Goal: Task Accomplishment & Management: Manage account settings

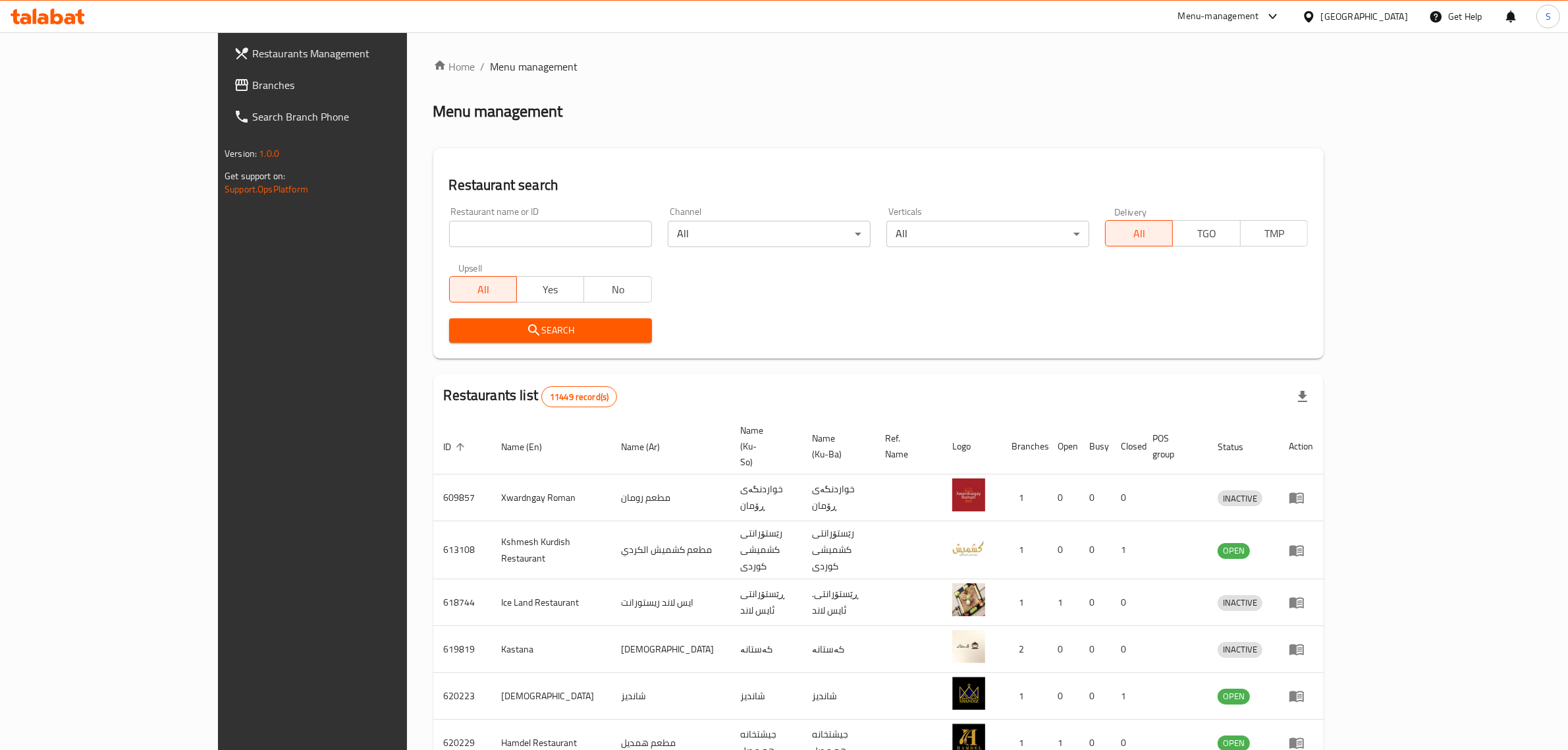
click at [449, 238] on input "search" at bounding box center [550, 234] width 203 height 27
type input "،"
type input "J"
click button "Search" at bounding box center [550, 330] width 203 height 24
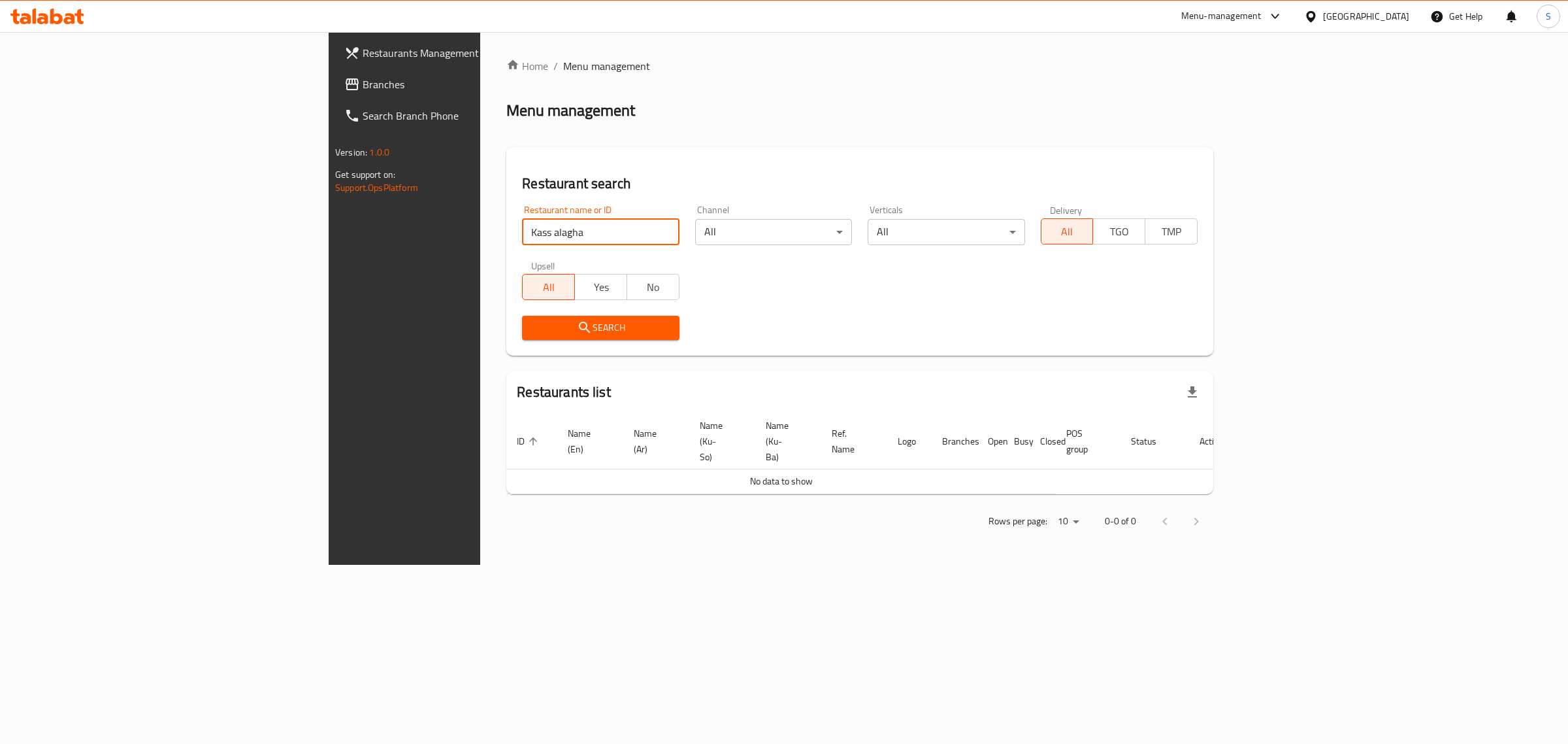
type input "Kass alagha"
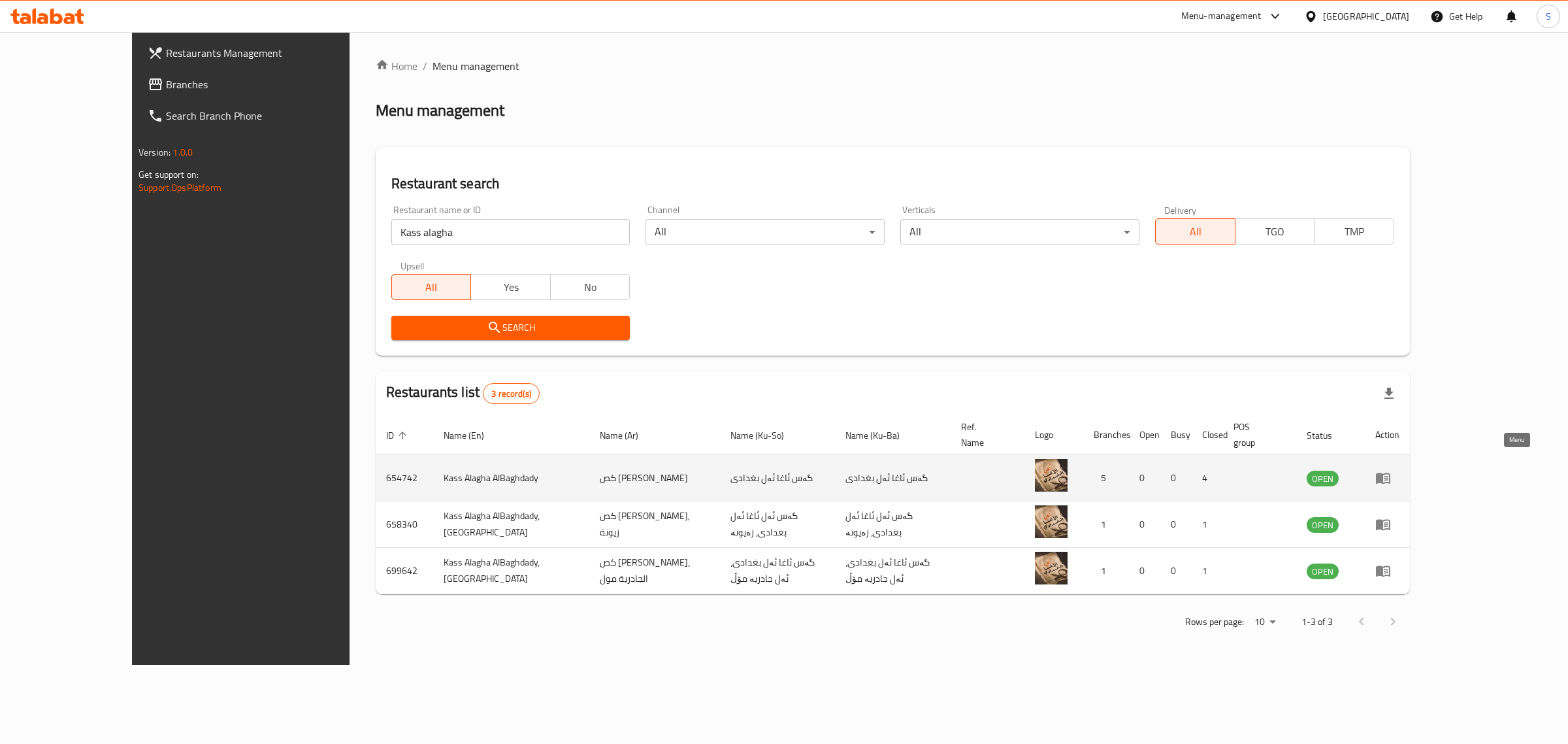
click at [1391, 473] on icon "enhanced table" at bounding box center [1384, 478] width 15 height 11
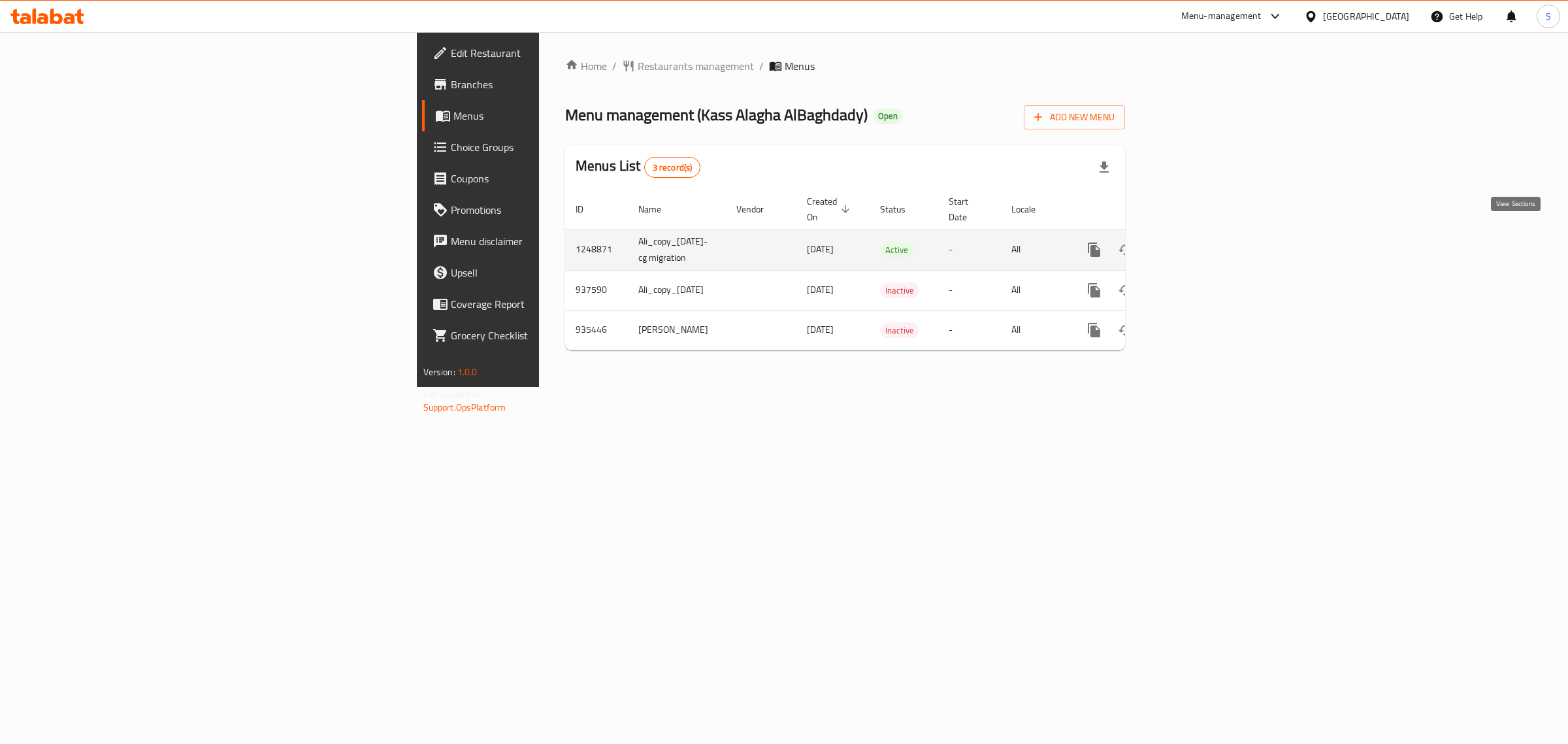
click at [1205, 247] on link "enhanced table" at bounding box center [1188, 249] width 31 height 31
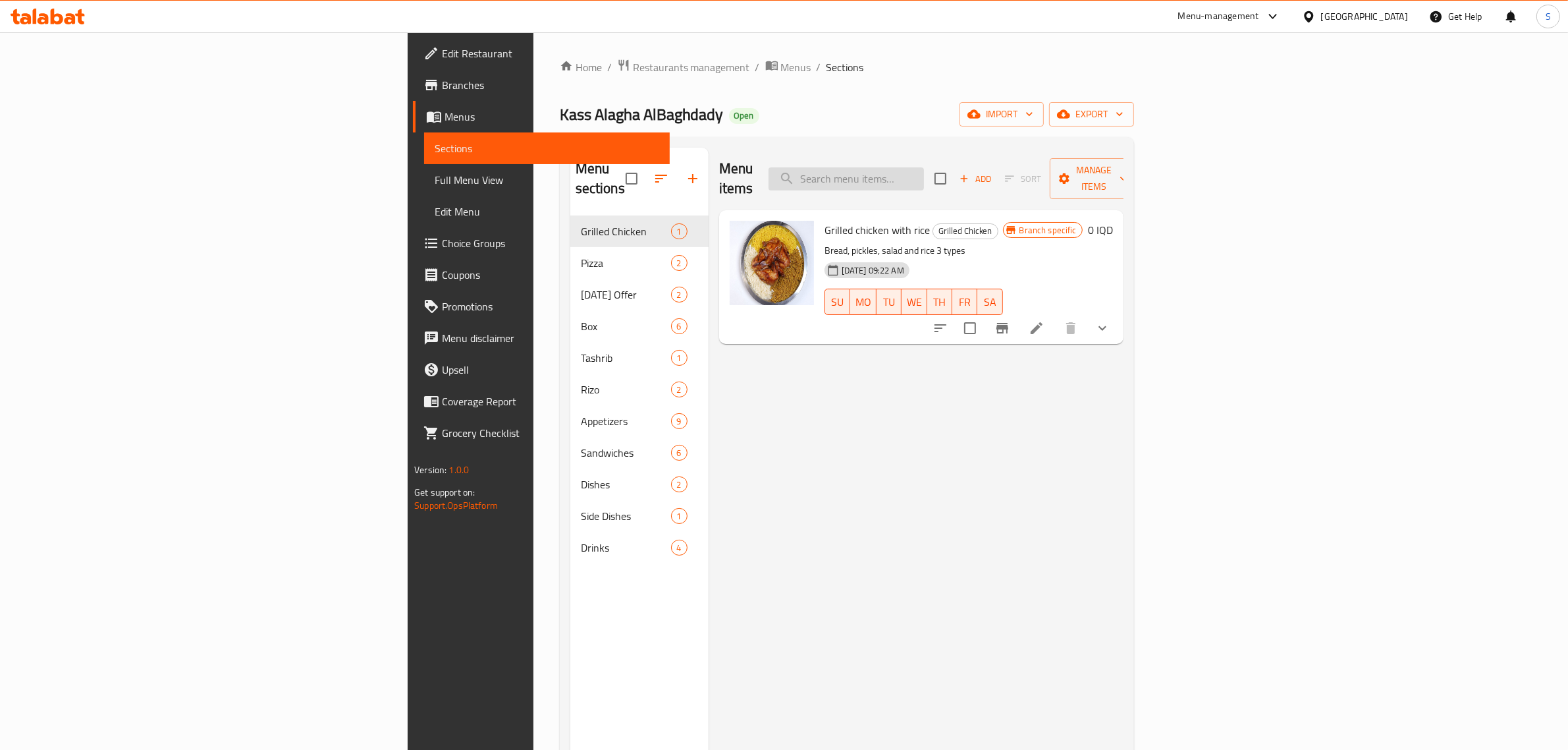
click at [924, 171] on input "search" at bounding box center [846, 179] width 155 height 23
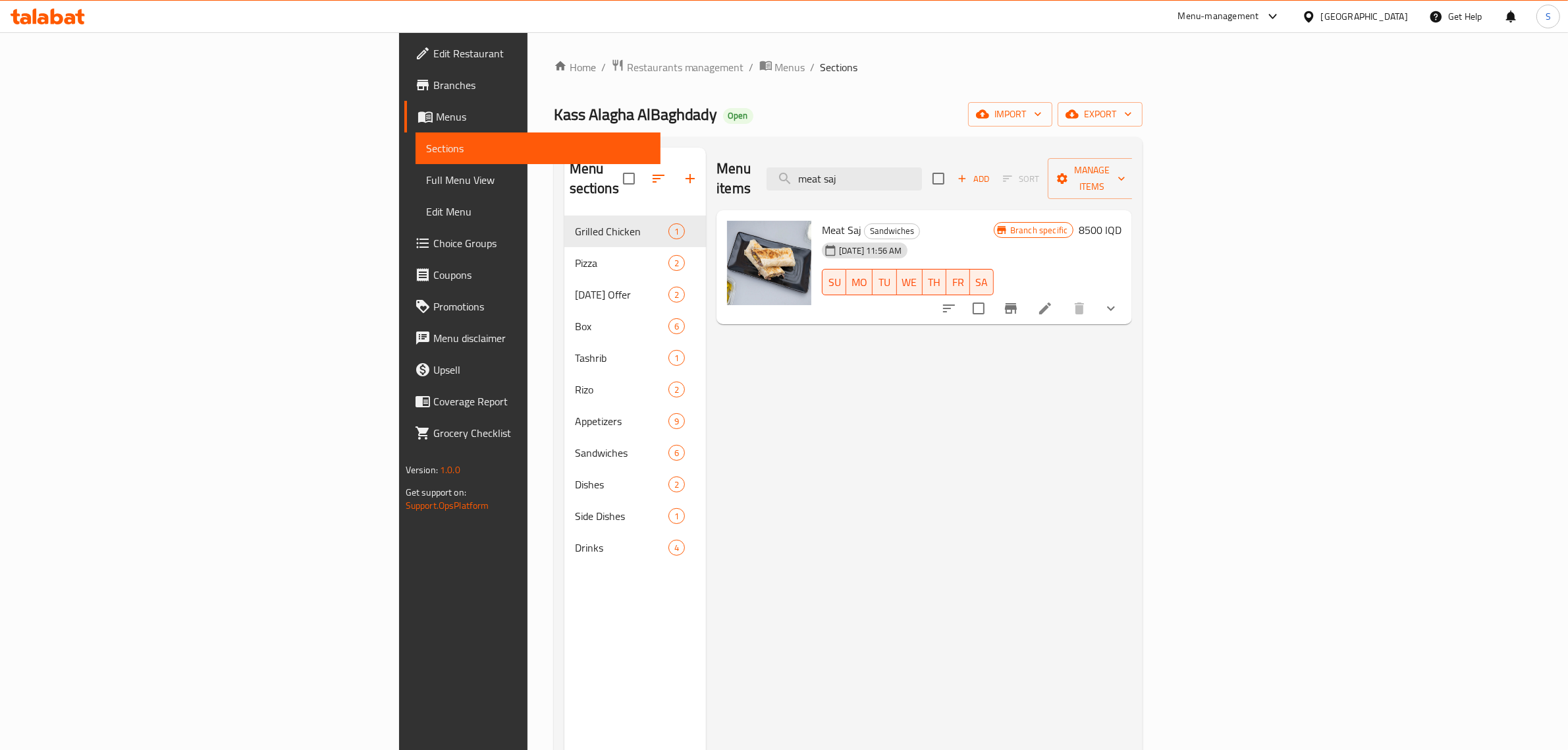
type input "meat saj"
click at [1019, 300] on icon "Branch-specific-item" at bounding box center [1010, 307] width 16 height 16
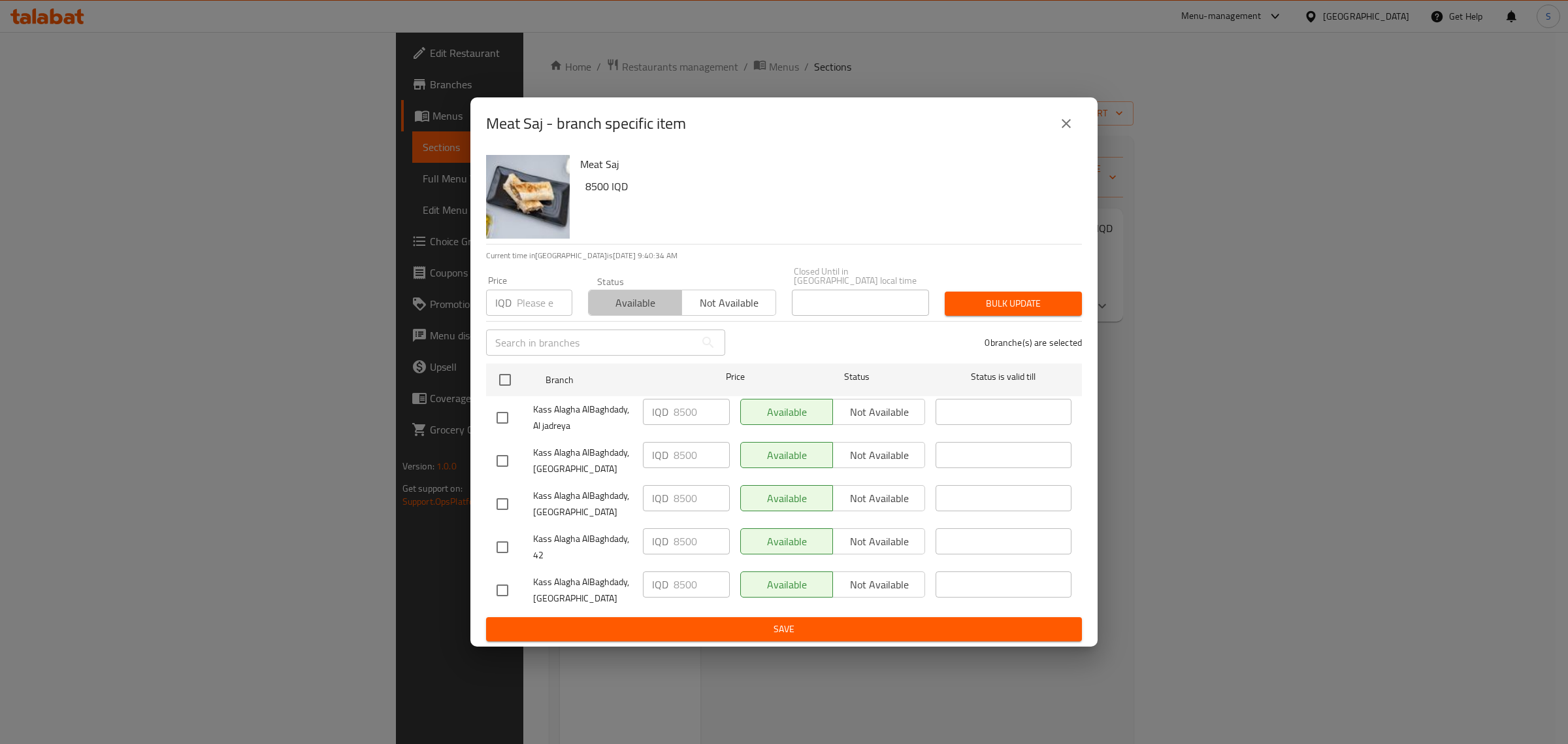
click at [654, 305] on span "Available" at bounding box center [635, 302] width 83 height 19
click at [495, 372] on input "checkbox" at bounding box center [505, 380] width 27 height 27
checkbox input "true"
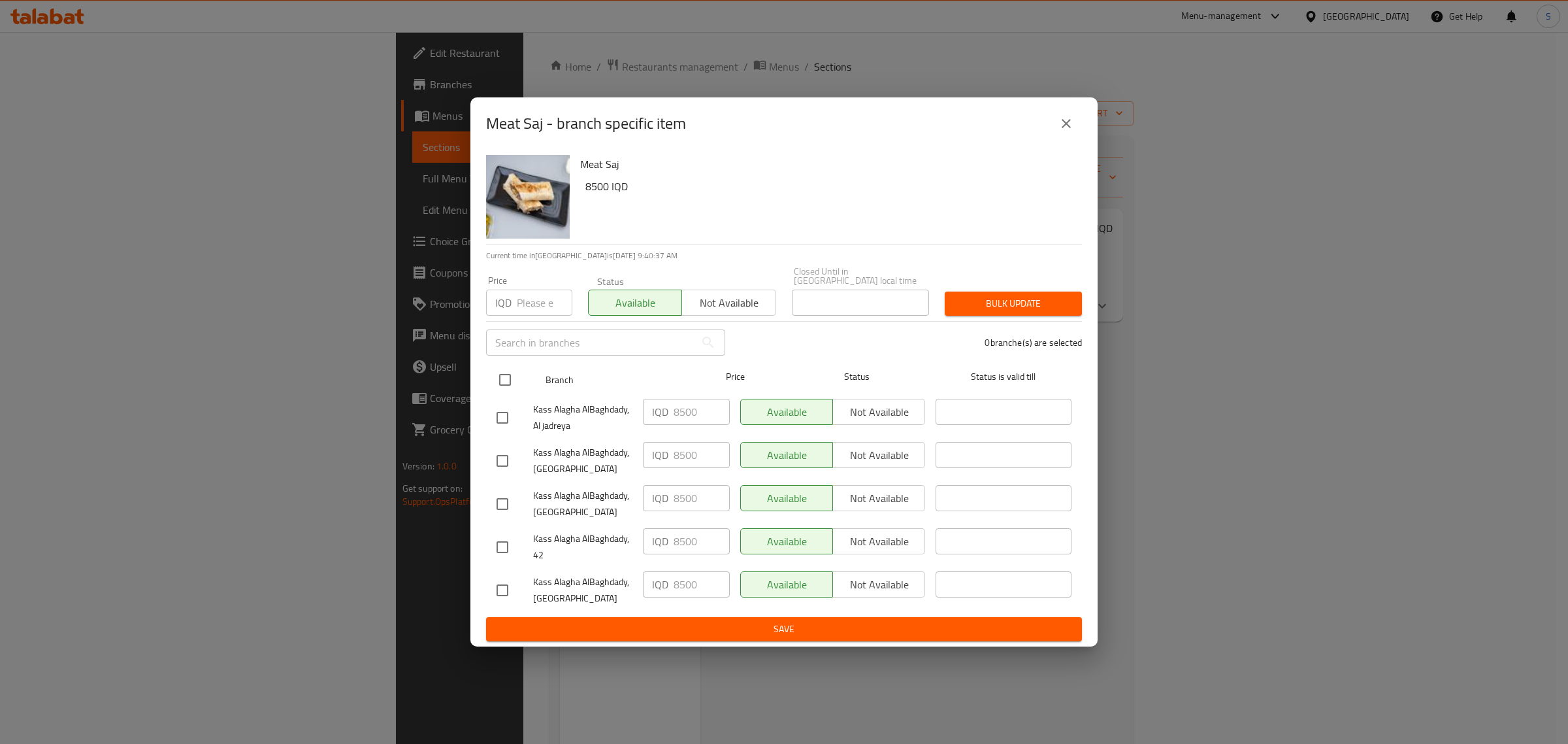
checkbox input "true"
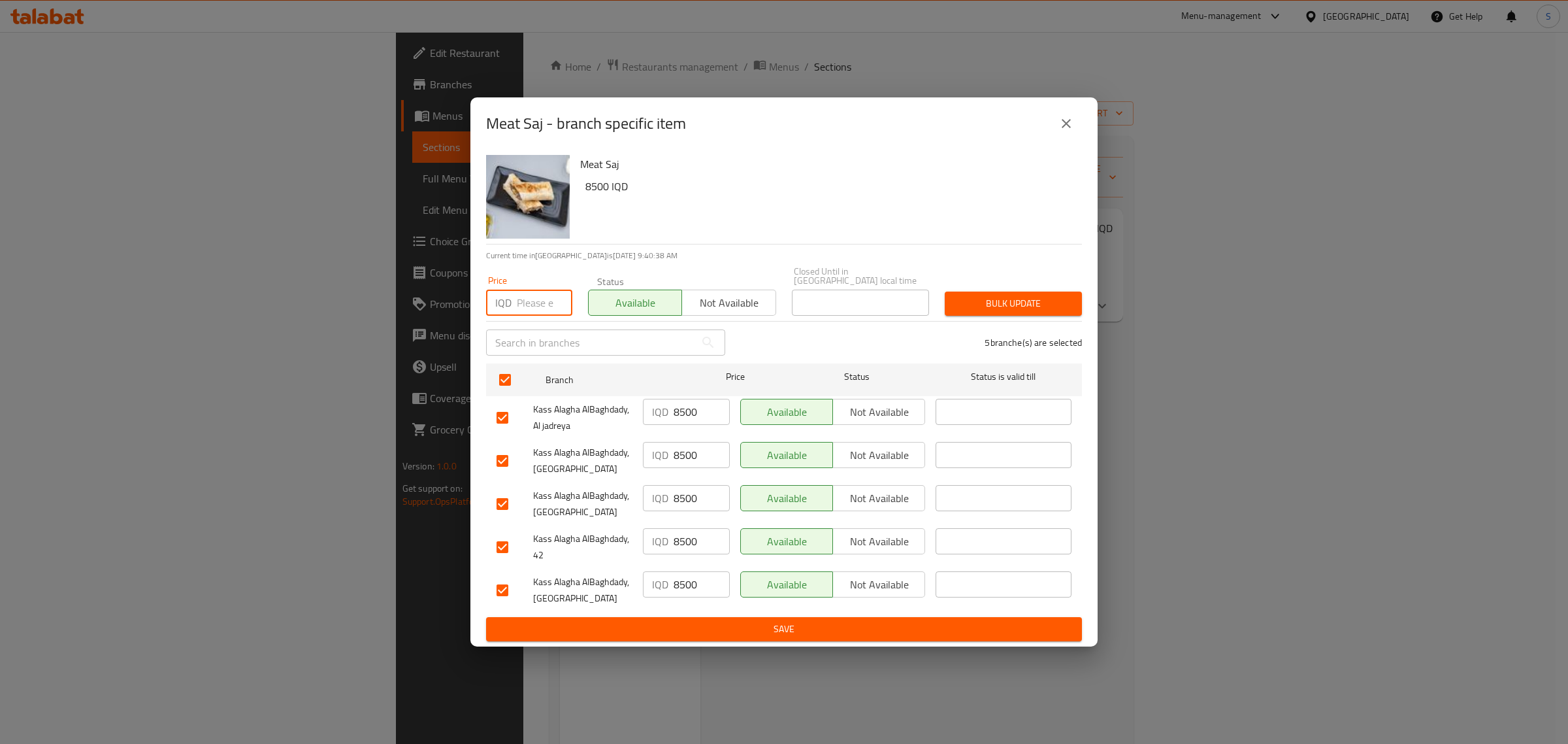
click at [529, 296] on input "number" at bounding box center [544, 302] width 56 height 26
type input "10000"
click at [969, 298] on span "Bulk update" at bounding box center [1013, 304] width 116 height 16
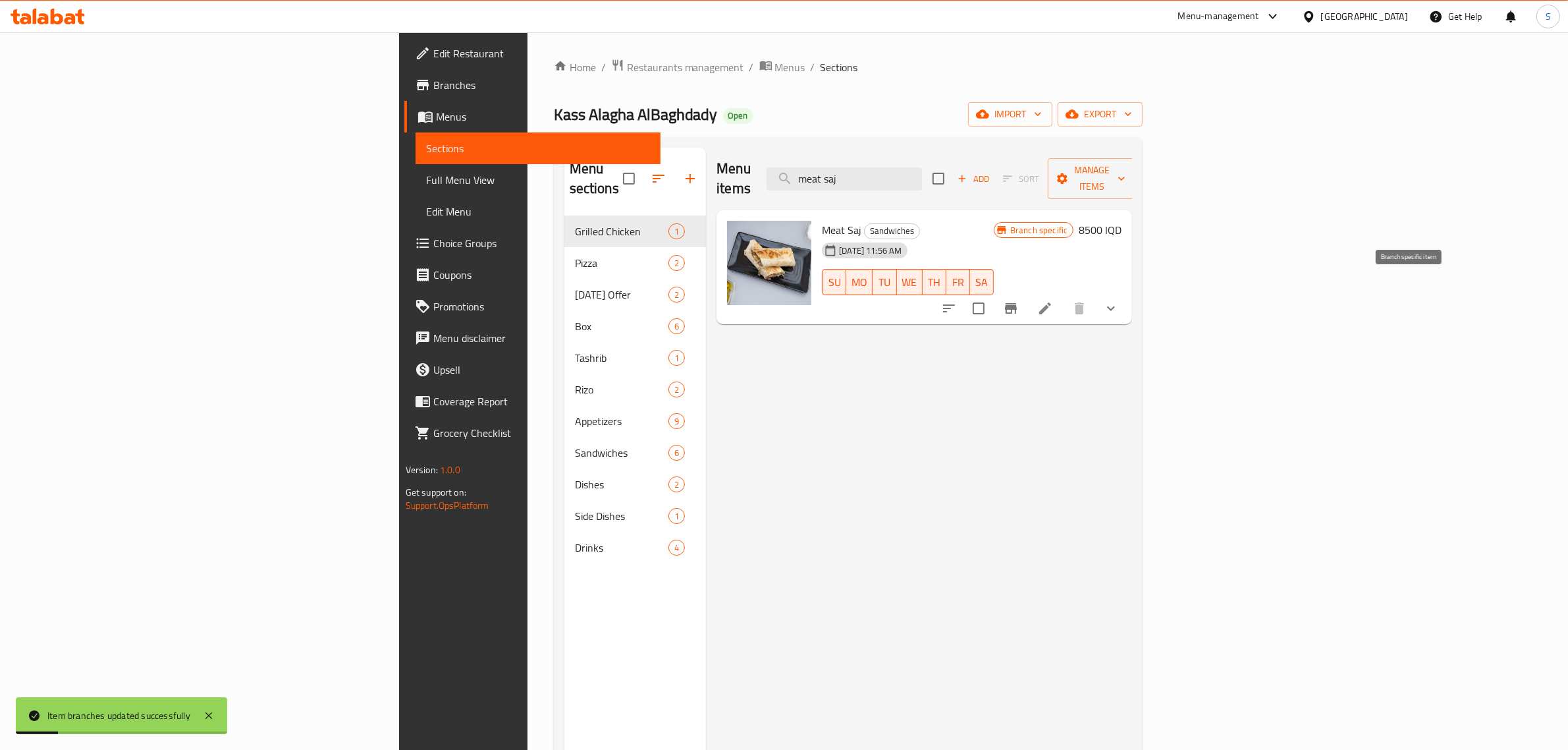
click at [1019, 300] on icon "Branch-specific-item" at bounding box center [1010, 307] width 16 height 16
click at [1121, 221] on h6 "8500 IQD" at bounding box center [1100, 230] width 43 height 18
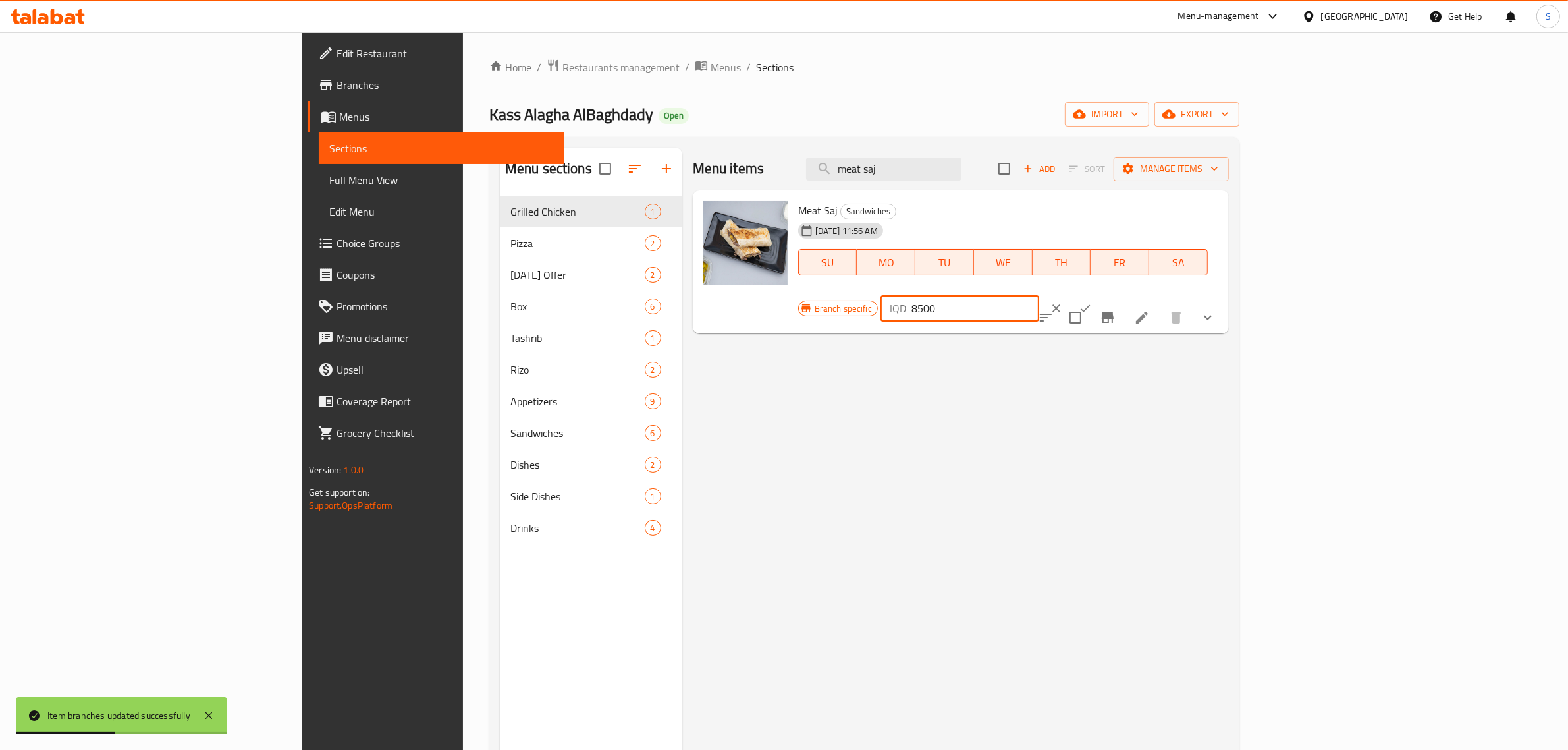
drag, startPoint x: 1350, startPoint y: 222, endPoint x: 1336, endPoint y: 224, distance: 14.1
click at [1039, 295] on div "IQD 8500 ​" at bounding box center [959, 308] width 159 height 27
type input "10000"
click at [1091, 305] on icon "ok" at bounding box center [1085, 308] width 10 height 7
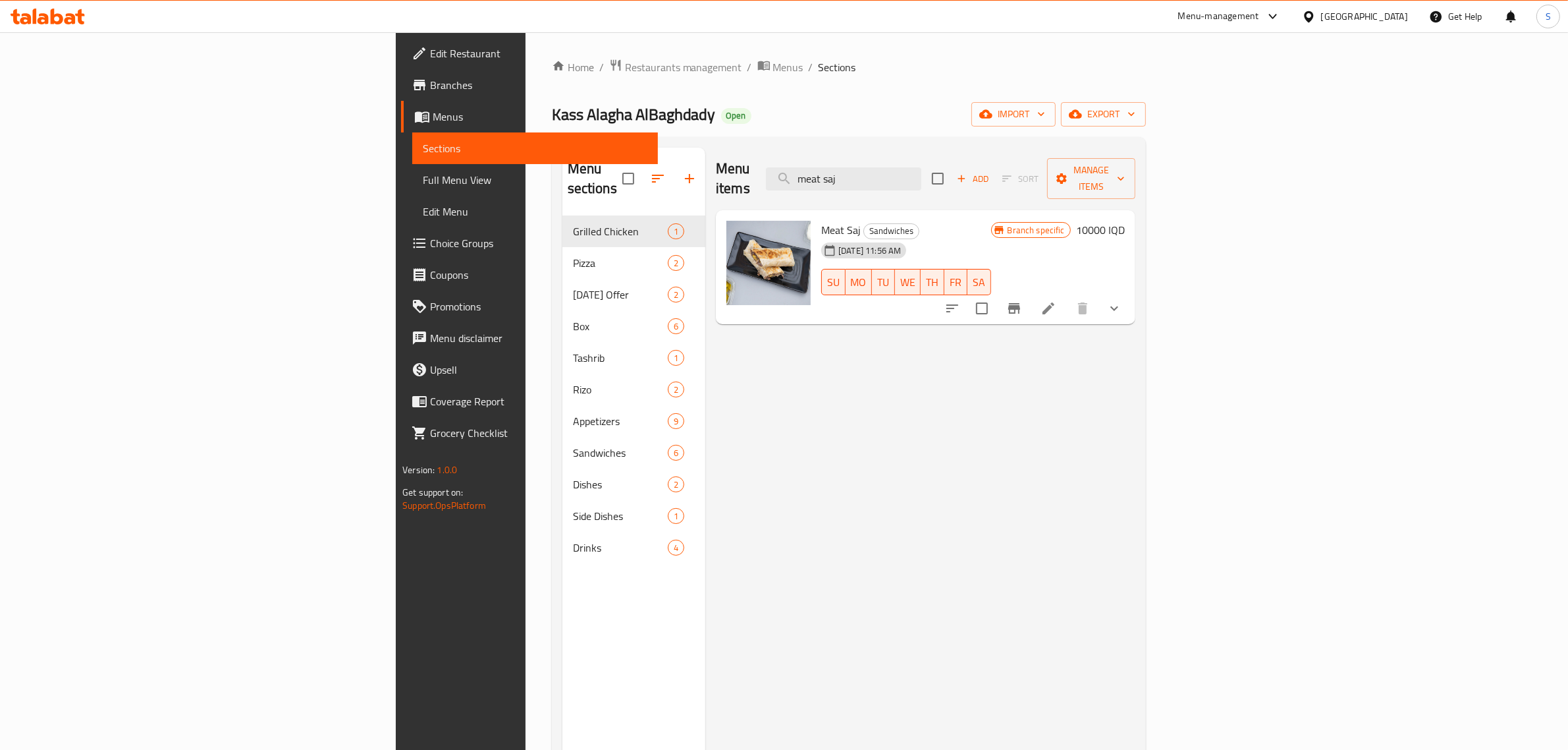
click at [732, 370] on div "Menu items meat saj Add Sort Manage items Meat Saj Sandwiches [DATE] 11:56 AM S…" at bounding box center [921, 522] width 430 height 750
